Goal: Information Seeking & Learning: Learn about a topic

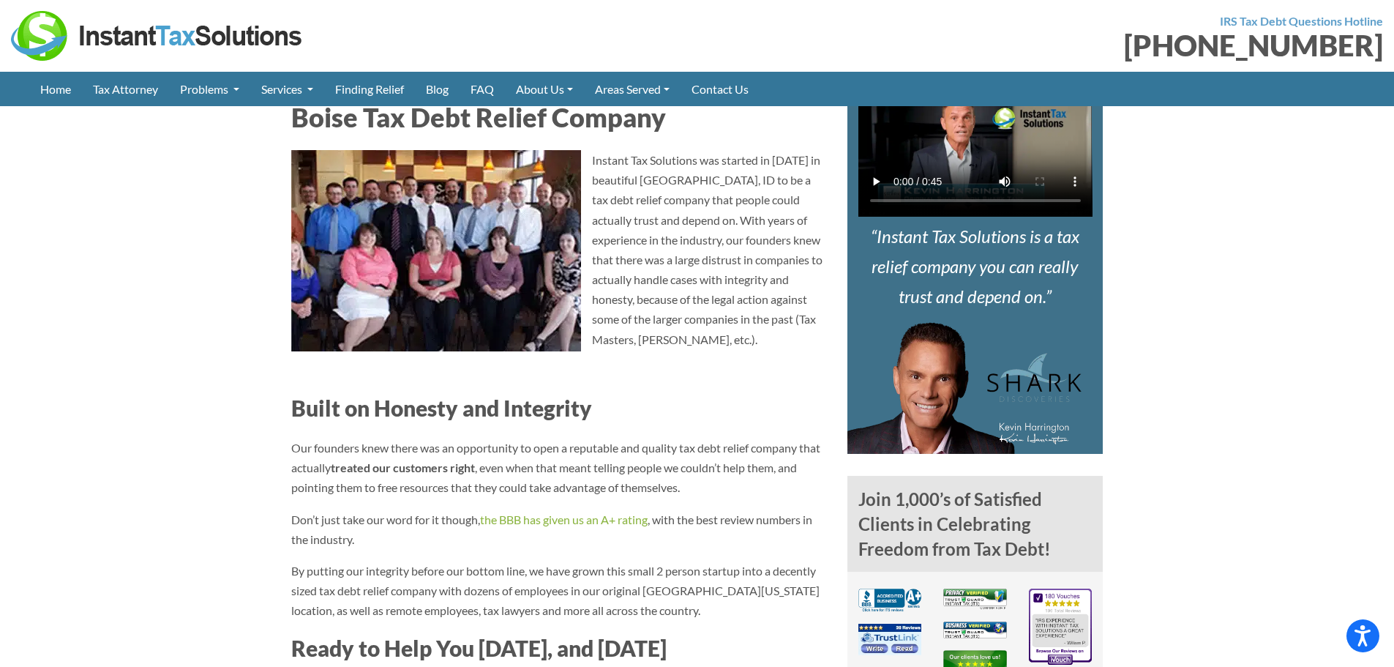
drag, startPoint x: 684, startPoint y: 446, endPoint x: 693, endPoint y: 427, distance: 21.0
click at [684, 445] on p "Our founders knew there was an opportunity to open a reputable and quality tax …" at bounding box center [558, 468] width 534 height 60
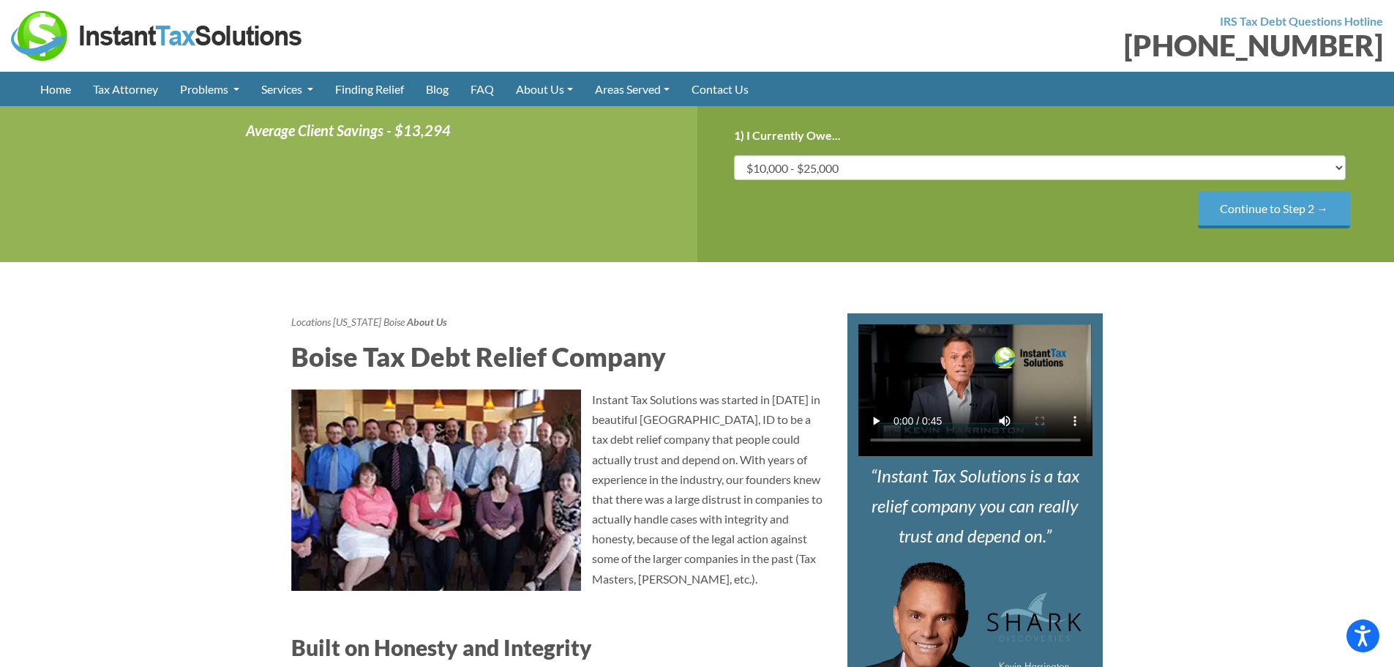
scroll to position [512, 0]
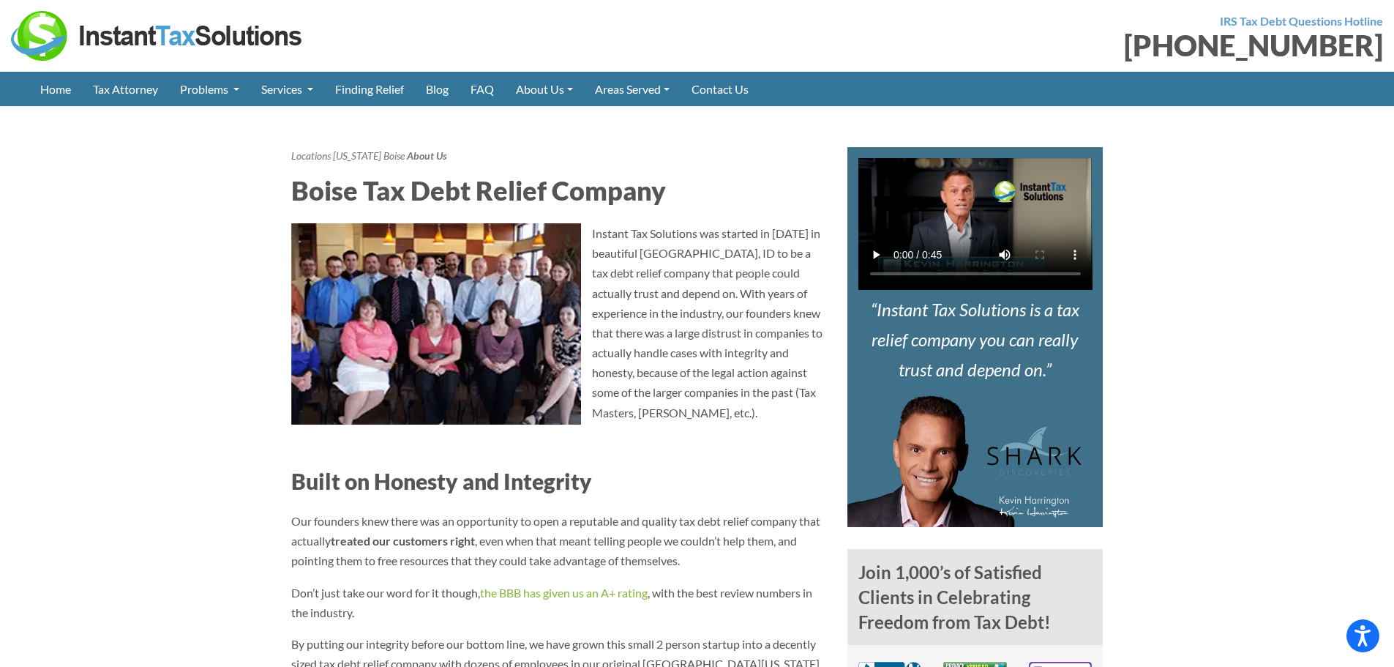
click at [445, 342] on img at bounding box center [436, 323] width 290 height 201
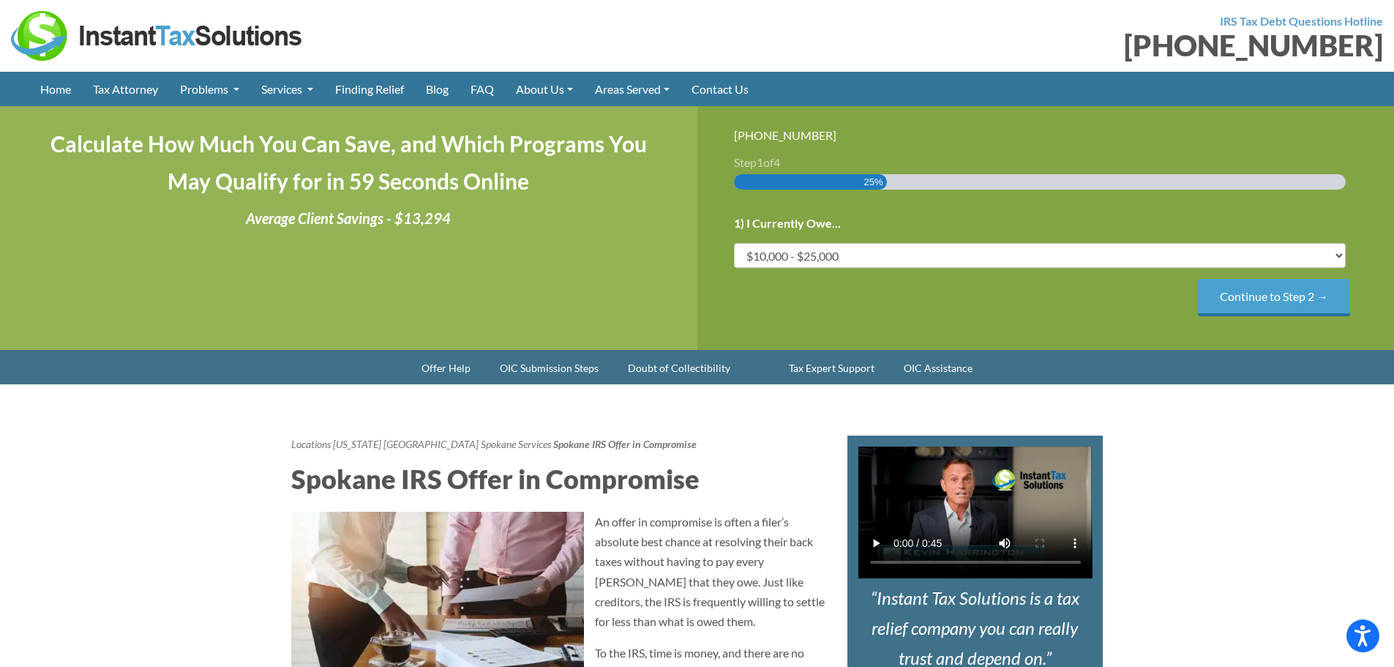
scroll to position [512, 0]
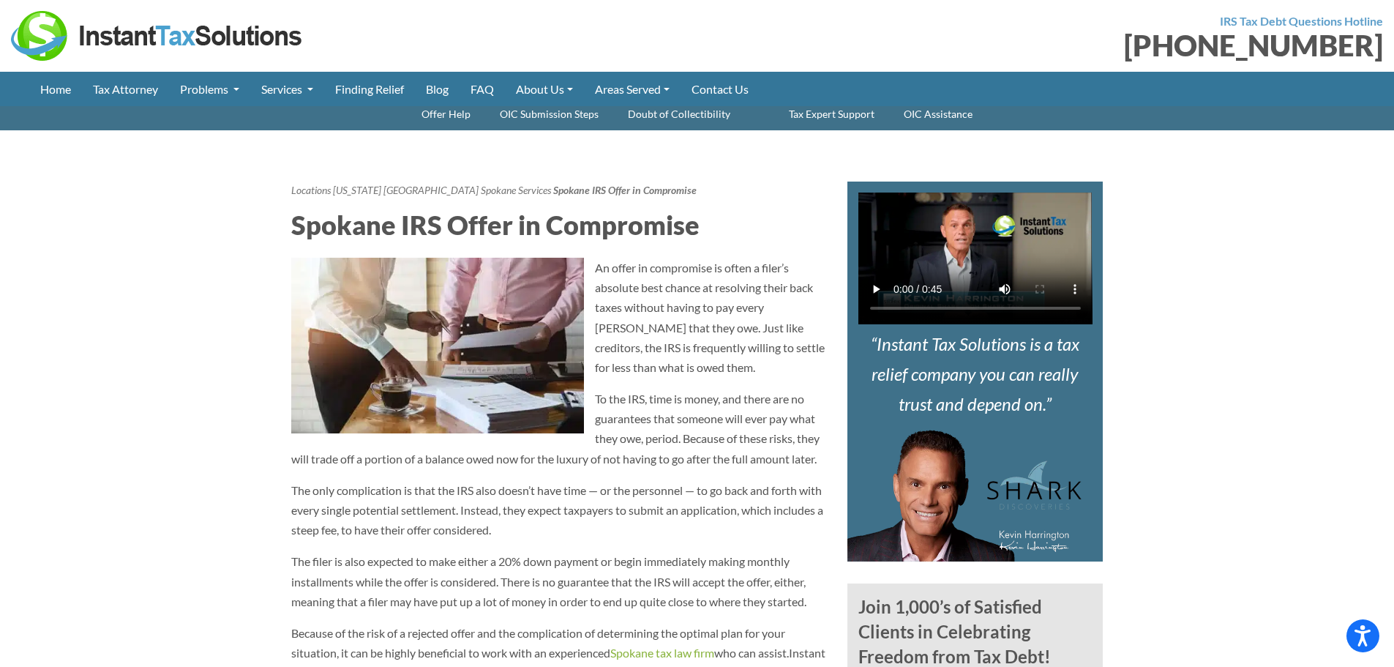
click at [509, 302] on img at bounding box center [437, 346] width 293 height 176
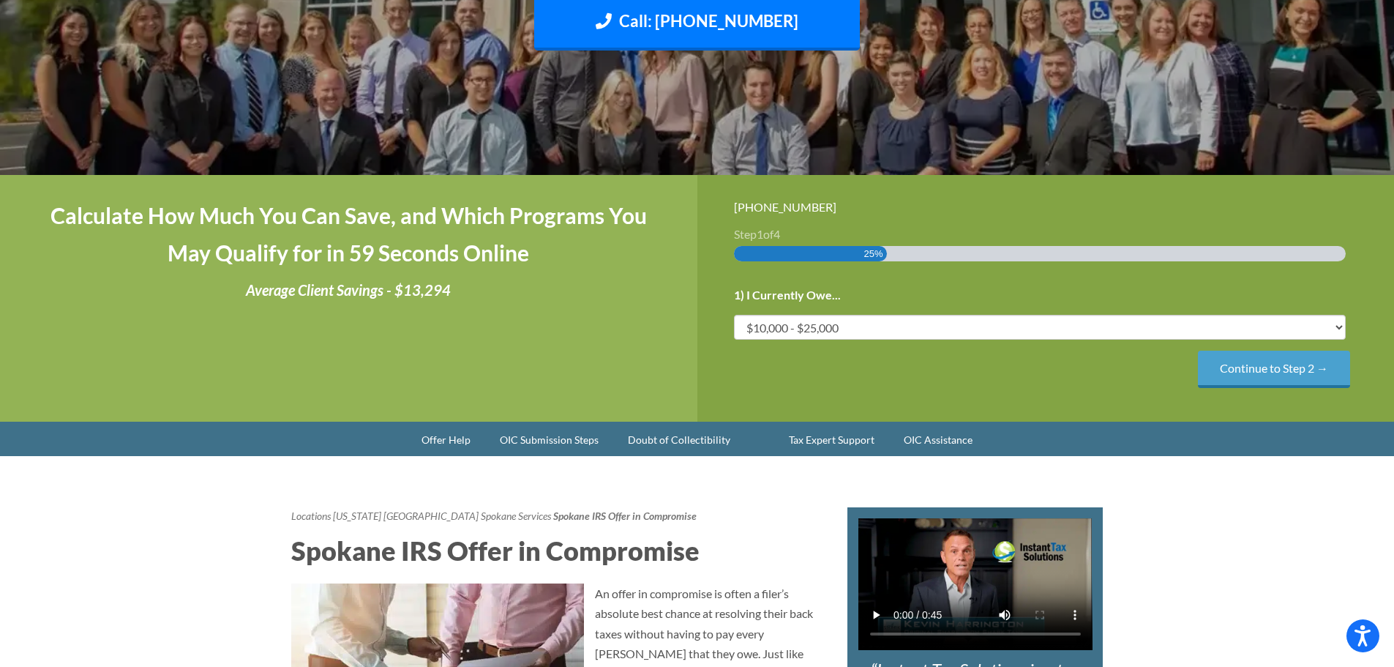
scroll to position [0, 0]
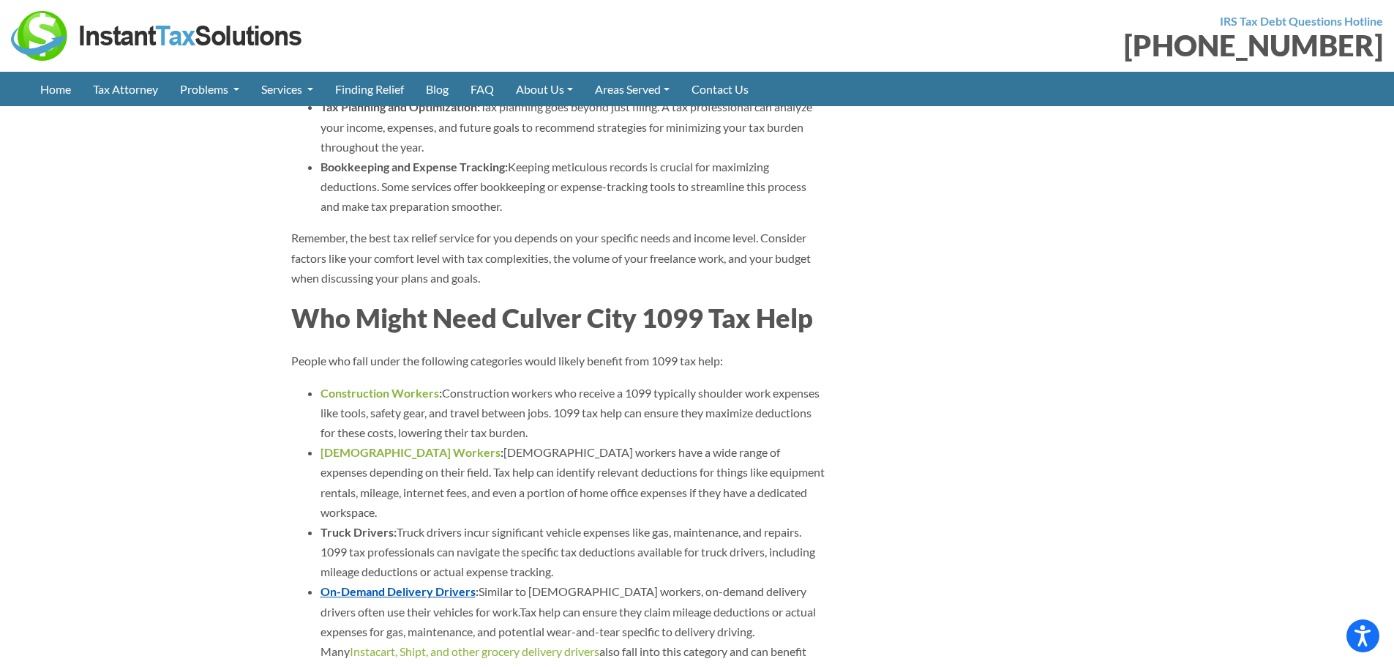
scroll to position [3806, 0]
click at [583, 443] on li "Gig Workers : Gig workers have a wide range of expenses depending on their fiel…" at bounding box center [573, 483] width 505 height 80
